Goal: Navigation & Orientation: Find specific page/section

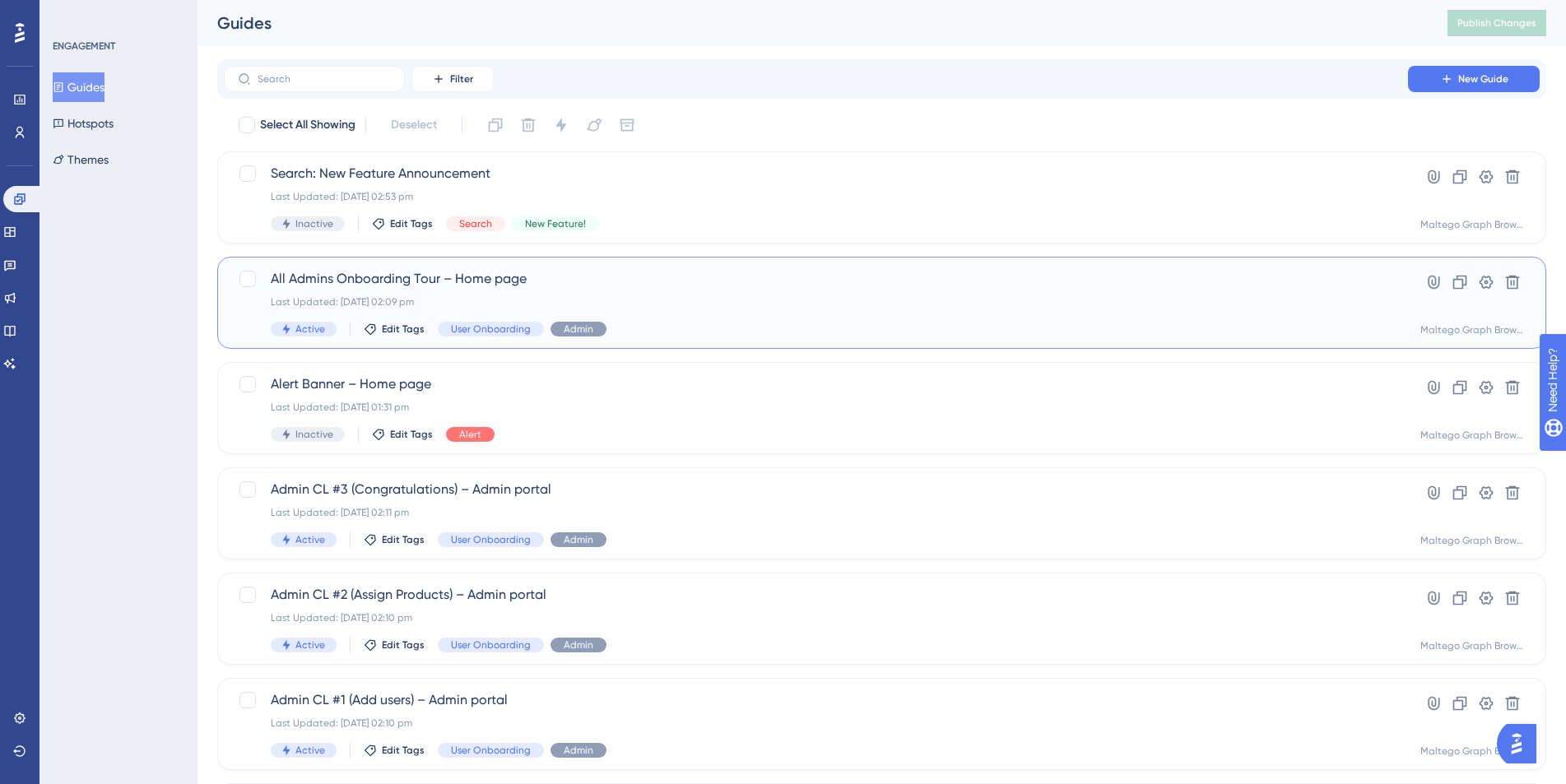
click at [665, 278] on span "All Admins Onboarding Tour – Home page" at bounding box center [815, 279] width 1090 height 20
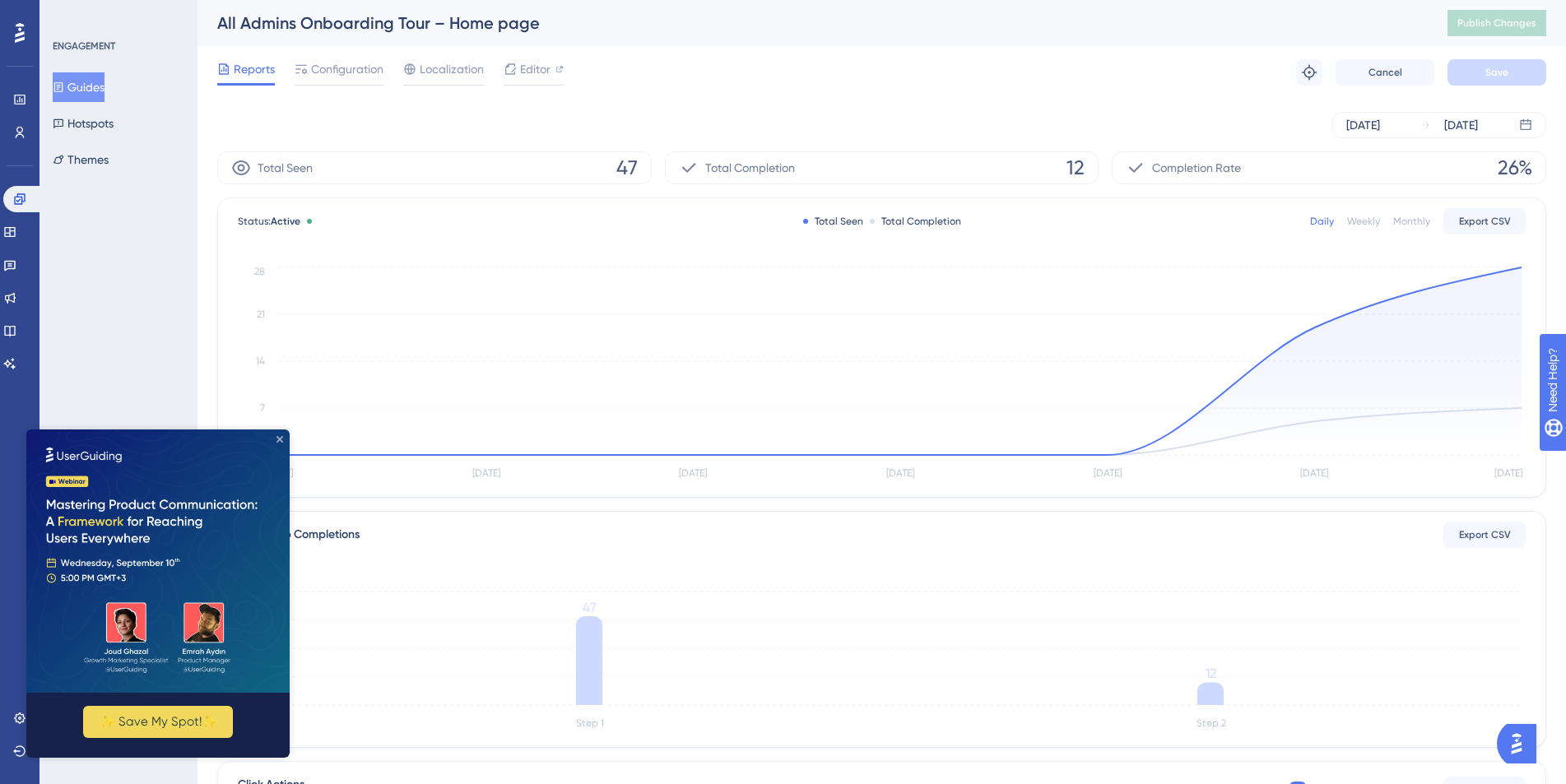
click at [280, 439] on icon "Close Preview" at bounding box center [280, 439] width 7 height 7
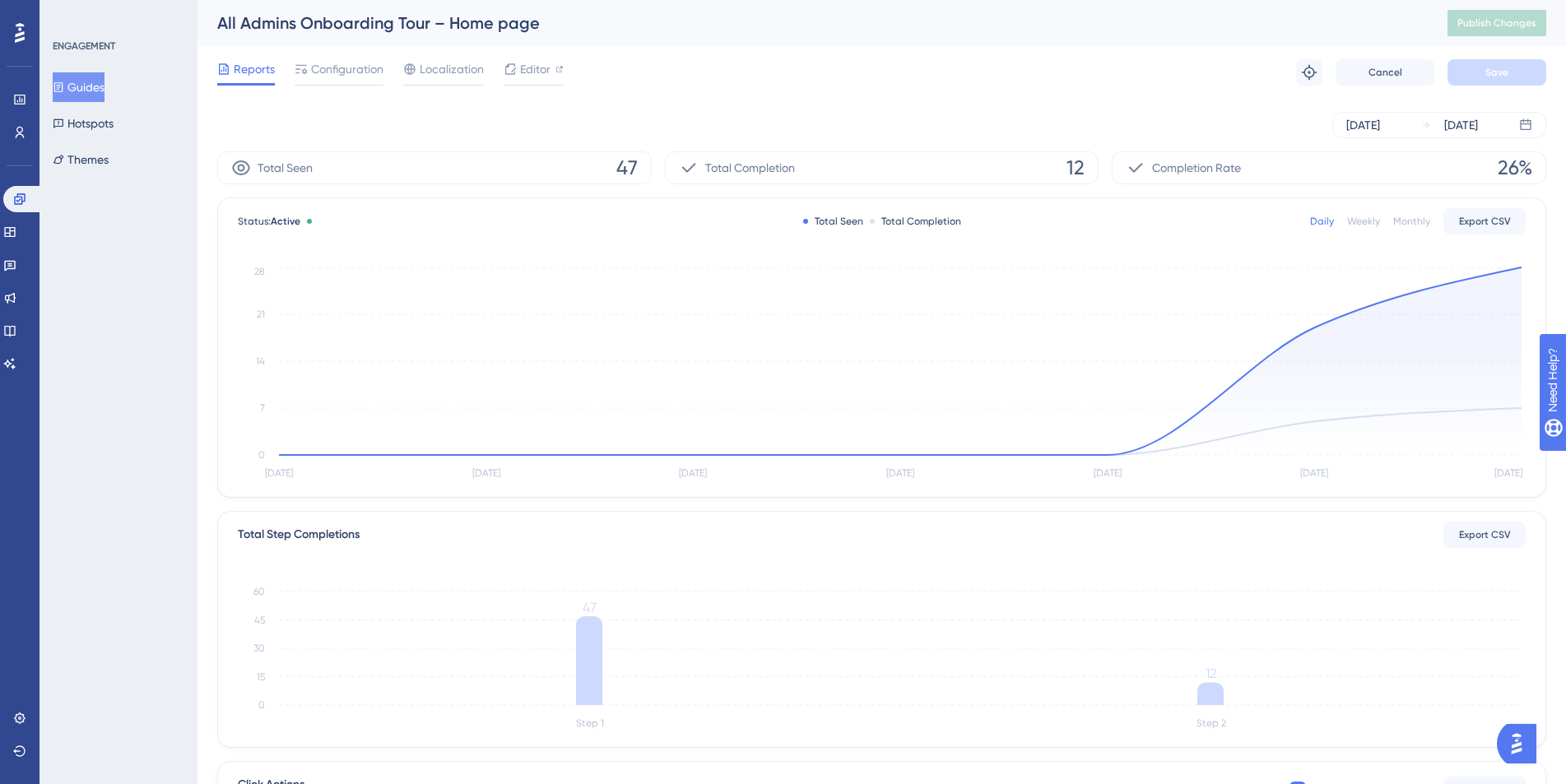
click at [80, 78] on button "Guides" at bounding box center [79, 86] width 52 height 29
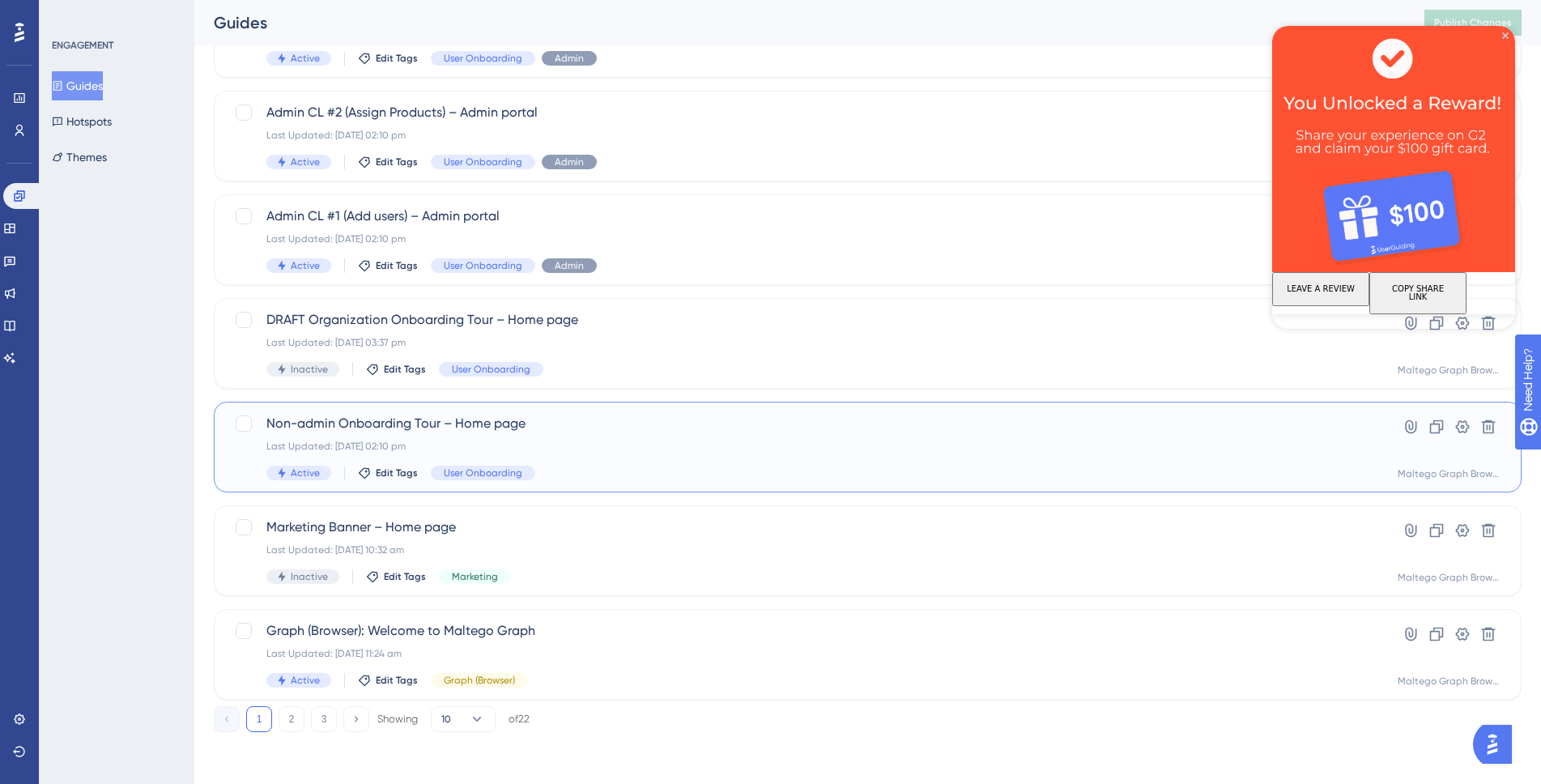
click at [625, 468] on div "Active Edit Tags User Onboarding" at bounding box center [802, 473] width 1073 height 15
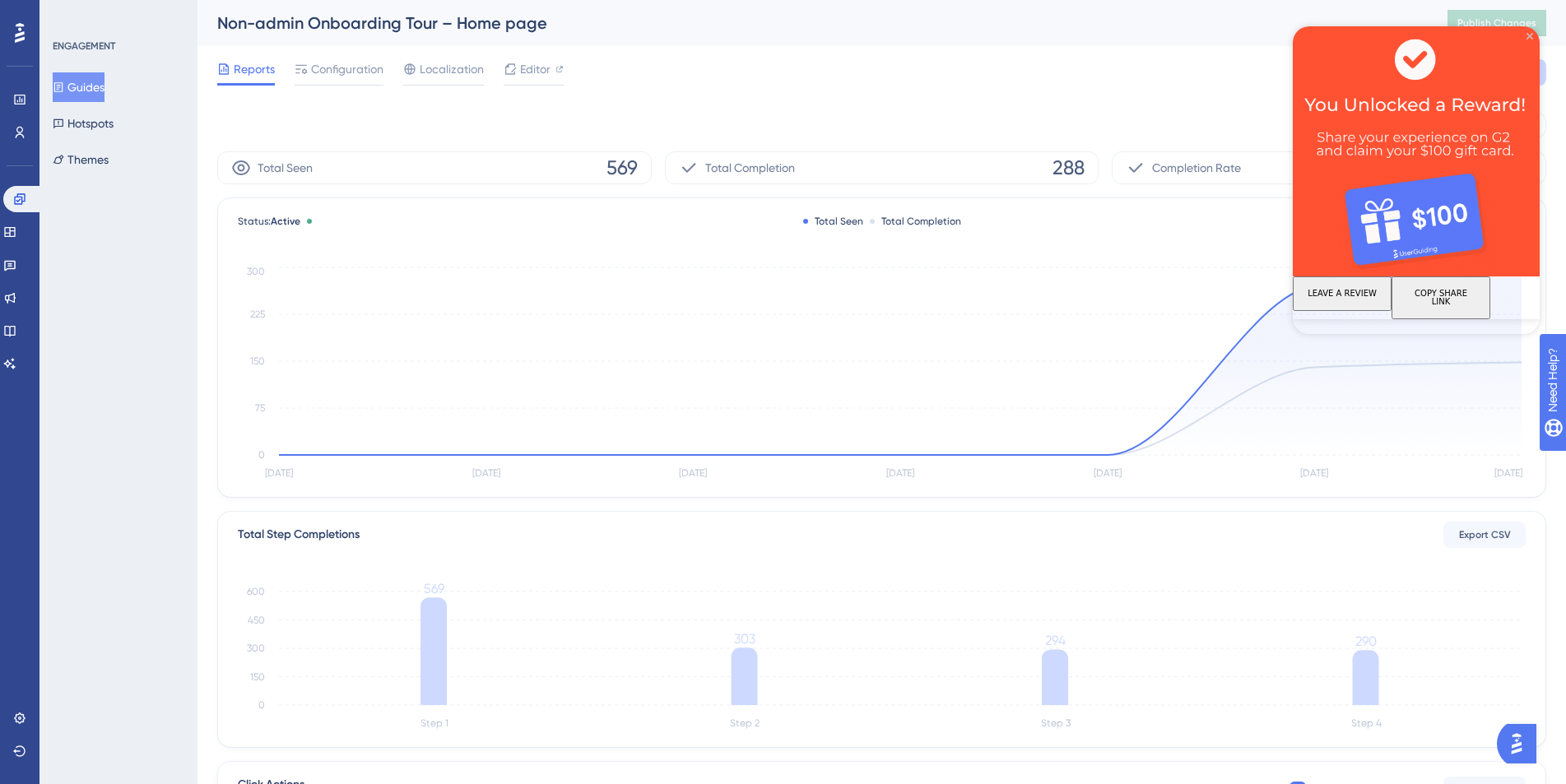
click at [1530, 33] on icon "Close Preview" at bounding box center [1530, 36] width 7 height 7
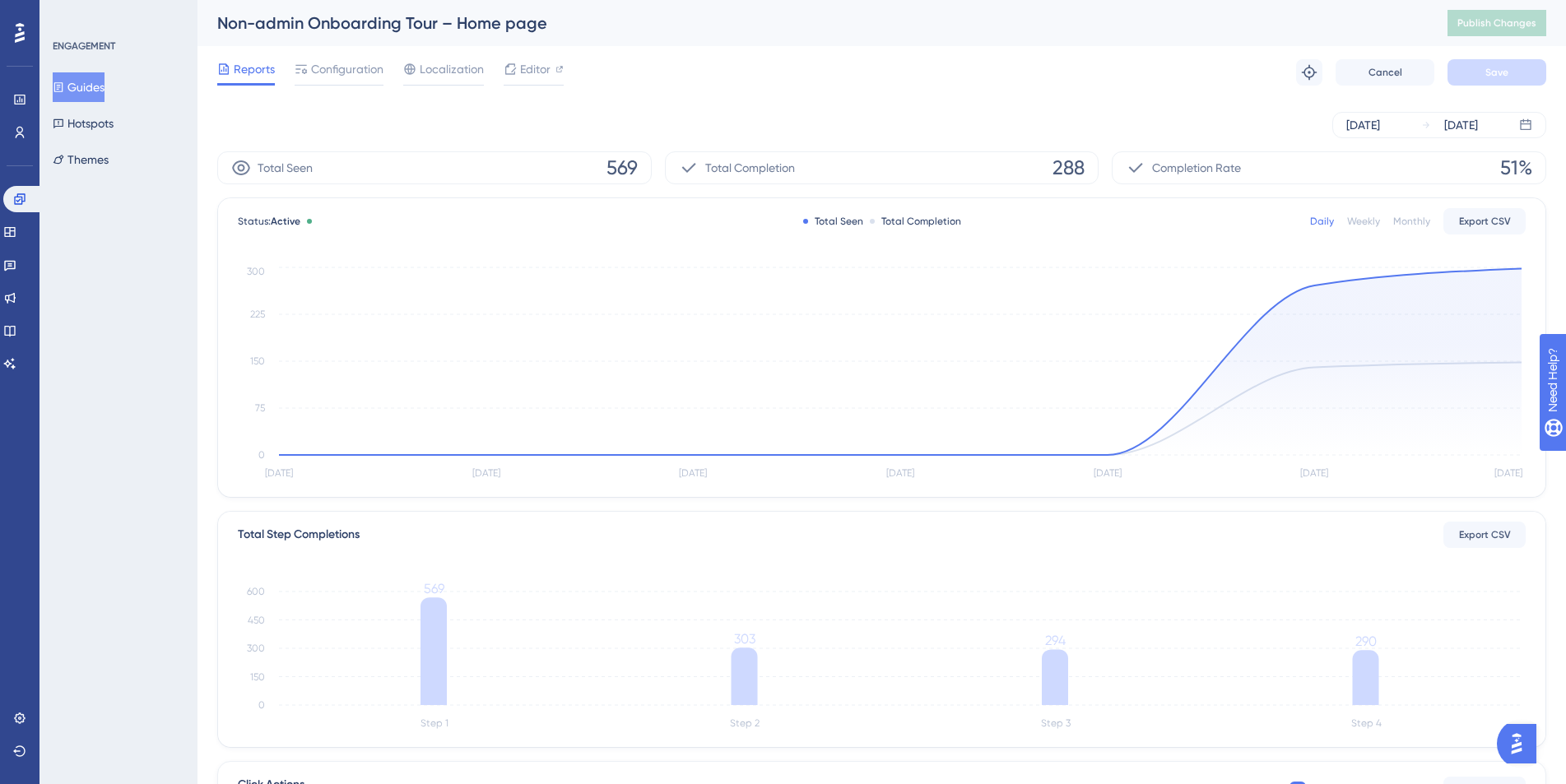
click at [101, 82] on button "Guides" at bounding box center [79, 86] width 52 height 29
